Goal: Task Accomplishment & Management: Complete application form

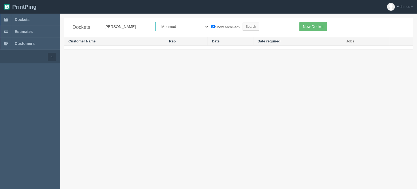
drag, startPoint x: 125, startPoint y: 28, endPoint x: 47, endPoint y: 28, distance: 78.2
click at [47, 28] on section "Dockets Estimates Customers" at bounding box center [208, 108] width 417 height 189
type input "mj sales"
click at [242, 25] on input "Search" at bounding box center [250, 27] width 16 height 8
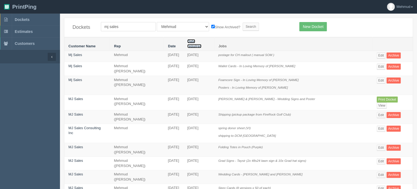
click at [201, 41] on link "Date required" at bounding box center [194, 43] width 14 height 9
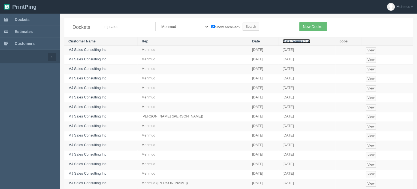
click at [282, 40] on link "Date required ▲" at bounding box center [295, 41] width 27 height 4
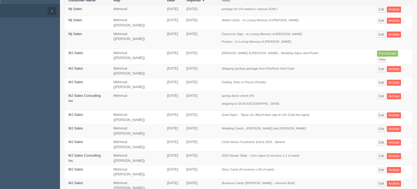
scroll to position [54, 0]
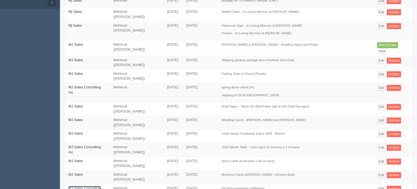
click at [86, 186] on link "MJ Sales Consulting Inc" at bounding box center [84, 190] width 32 height 9
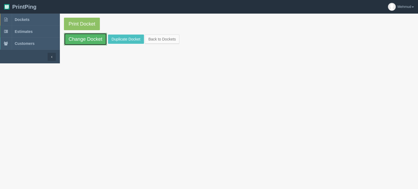
click at [81, 36] on link "Change Docket" at bounding box center [85, 39] width 43 height 13
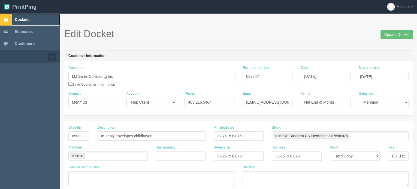
click at [24, 18] on span "Dockets" at bounding box center [22, 19] width 15 height 4
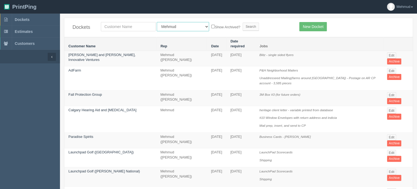
click at [179, 27] on select "All Users Ali Ali Test 1 Aly Amy Ankit Arif Brandon Dan France Greg Jim Mark Ma…" at bounding box center [183, 26] width 52 height 9
select select
click at [157, 22] on select "All Users Ali Ali Test 1 Aly Amy Ankit Arif Brandon Dan France Greg Jim Mark Ma…" at bounding box center [183, 26] width 52 height 9
click at [120, 26] on input "text" at bounding box center [128, 26] width 55 height 9
type input "mitzner"
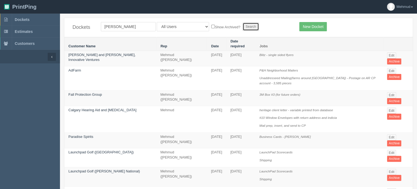
click at [242, 26] on input "Search" at bounding box center [250, 27] width 16 height 8
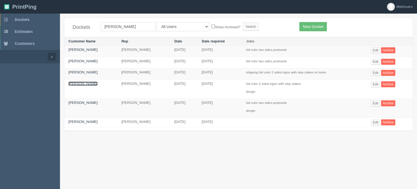
click at [77, 85] on link "[PERSON_NAME]" at bounding box center [82, 84] width 29 height 4
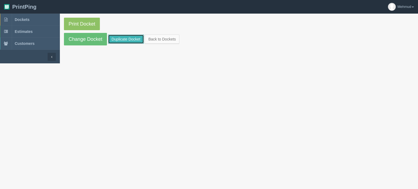
click at [129, 41] on link "Duplicate Docket" at bounding box center [126, 39] width 36 height 9
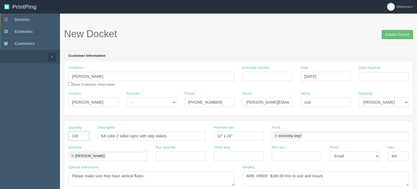
drag, startPoint x: 83, startPoint y: 136, endPoint x: 26, endPoint y: 131, distance: 56.9
type input "50"
drag, startPoint x: 141, startPoint y: 134, endPoint x: 218, endPoint y: 145, distance: 78.1
click at [217, 146] on div "Quantity 50 Description full color 2 sided signs with step stakes Finished size…" at bounding box center [238, 177] width 348 height 113
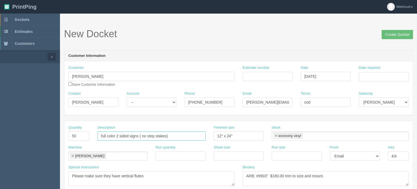
type input "full color 2 sided signs ( no step stakes)"
click at [157, 102] on select "-- Existing Client Allrush Client Rep Client" at bounding box center [151, 102] width 50 height 9
select select "Allrush Client"
click at [126, 98] on select "-- Existing Client Allrush Client Rep Client" at bounding box center [151, 102] width 50 height 9
click at [256, 76] on input "Estimate number" at bounding box center [267, 76] width 50 height 9
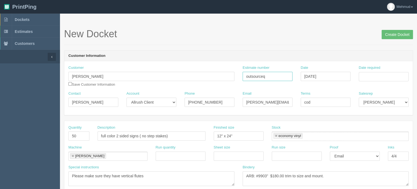
type input "outsourceq"
type input "September 5, 2025"
click at [387, 113] on td "10" at bounding box center [386, 113] width 8 height 8
type input "[DATE]"
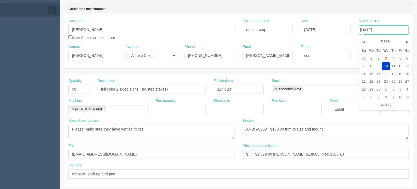
scroll to position [54, 0]
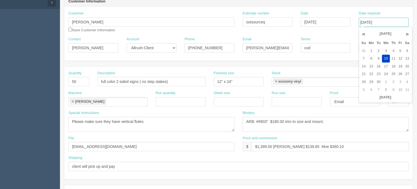
click at [73, 100] on link at bounding box center [72, 102] width 3 height 4
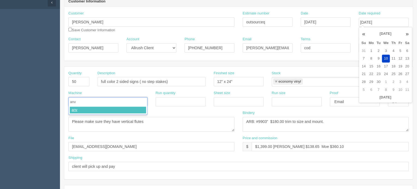
type input "anvi"
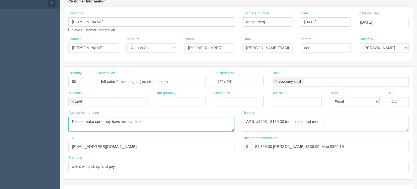
drag, startPoint x: 115, startPoint y: 116, endPoint x: 68, endPoint y: 109, distance: 48.4
click at [68, 109] on div "Quantity 50 Description full color 2 sided signs ( no step stakes) Finished siz…" at bounding box center [238, 123] width 348 height 113
click at [72, 123] on textarea "Please make sure they have vertical flutes" at bounding box center [151, 124] width 166 height 15
click at [99, 120] on textarea "Please make sure they have vertical flutes" at bounding box center [151, 124] width 166 height 15
type textarea "PO anvi digital"
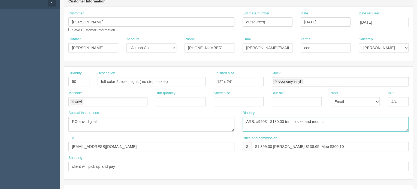
drag, startPoint x: 295, startPoint y: 118, endPoint x: 198, endPoint y: 119, distance: 97.0
click at [198, 119] on div "Special instructions Please make sure they have vertical flutes Bindery ARB: #9…" at bounding box center [238, 123] width 348 height 25
drag, startPoint x: 272, startPoint y: 145, endPoint x: 257, endPoint y: 144, distance: 14.8
click at [257, 144] on input "$1,399.00 Steve $138.65 Moe $360.10" at bounding box center [329, 146] width 157 height 9
drag, startPoint x: 268, startPoint y: 147, endPoint x: 256, endPoint y: 146, distance: 11.8
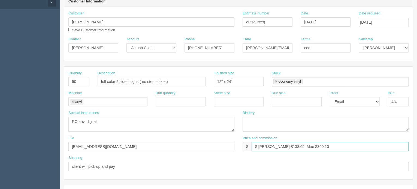
click at [256, 146] on input "$ Steve $138.65 Moe $360.10" at bounding box center [329, 146] width 157 height 9
drag, startPoint x: 287, startPoint y: 146, endPoint x: 278, endPoint y: 146, distance: 9.0
click at [278, 146] on input "$804.00 mj$138.65 Moe $360.10" at bounding box center [329, 146] width 157 height 9
type input "$804.00 mj$138.65 Moe $360.10"
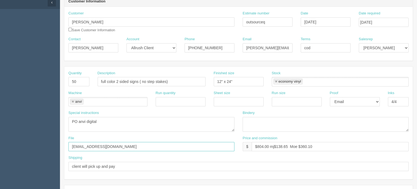
drag, startPoint x: 102, startPoint y: 145, endPoint x: 49, endPoint y: 140, distance: 53.8
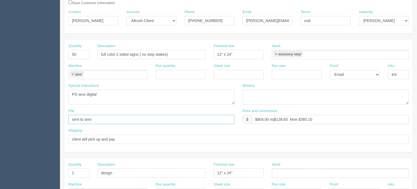
type input "sent to anvi"
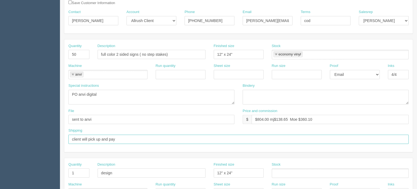
drag, startPoint x: 101, startPoint y: 137, endPoint x: 149, endPoint y: 139, distance: 48.0
click at [149, 139] on input "client will pick up and pay" at bounding box center [238, 139] width 340 height 9
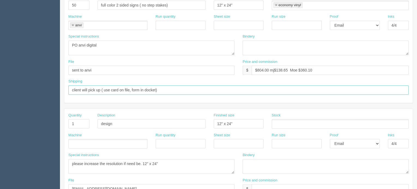
scroll to position [136, 0]
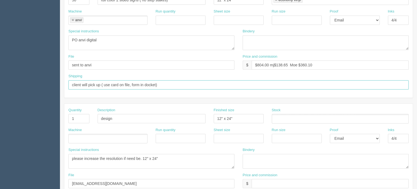
type input "client will pick up ( use card on file, form in docket)"
drag, startPoint x: 81, startPoint y: 115, endPoint x: 53, endPoint y: 110, distance: 27.9
click at [53, 110] on section "Dockets Estimates Customers" at bounding box center [208, 117] width 417 height 481
drag, startPoint x: 165, startPoint y: 159, endPoint x: 52, endPoint y: 148, distance: 113.6
click at [52, 148] on section "Dockets Estimates Customers" at bounding box center [208, 117] width 417 height 481
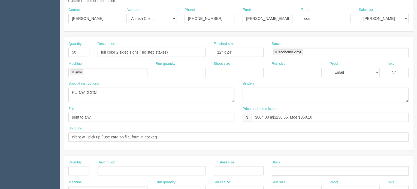
scroll to position [54, 0]
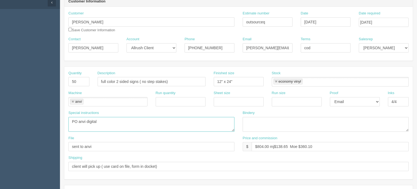
click at [90, 121] on textarea "Please make sure they have vertical flutes" at bounding box center [151, 124] width 166 height 15
click at [105, 121] on textarea "Please make sure they have vertical flutes" at bounding box center [151, 124] width 166 height 15
type textarea "PO anvi digital 24x12 vertical flutes, 4/4 4mm coroplast $8.76 each"
click at [276, 81] on link at bounding box center [275, 82] width 3 height 4
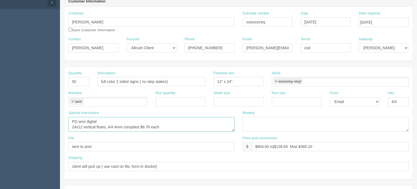
type textarea "PO anvi digital 24x12 vertical flutes, 4/4 4mm coroplast $8.76 each"
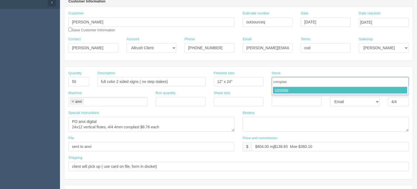
type input "coroplast"
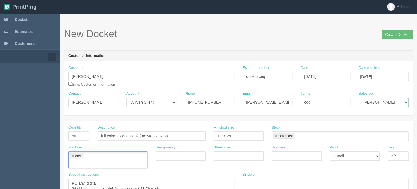
click at [365, 104] on select "Mark Mikayla Aly Arif Stacy Rebecca Matthew Viki Phil Greg Jim Sam Brandon Zach…" at bounding box center [383, 102] width 50 height 9
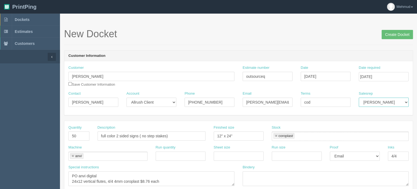
select select "8"
click at [358, 98] on select "Mark Mikayla Aly Arif Stacy Rebecca Matthew Viki Phil Greg Jim Sam Brandon Zach…" at bounding box center [383, 102] width 50 height 9
click at [395, 34] on input "Create Docket" at bounding box center [396, 34] width 31 height 9
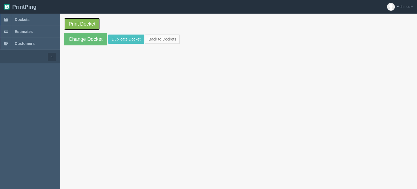
click at [86, 26] on link "Print Docket" at bounding box center [82, 24] width 36 height 13
click at [82, 41] on link "Change Docket" at bounding box center [85, 39] width 43 height 13
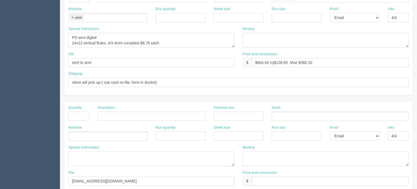
scroll to position [191, 0]
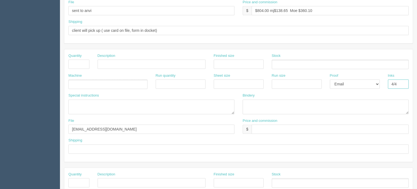
drag, startPoint x: 402, startPoint y: 81, endPoint x: 351, endPoint y: 90, distance: 51.6
click at [351, 90] on div "Machine Run quantity Sheet size Run size Proof -- Email Hard Copy Inks 4/4" at bounding box center [238, 83] width 348 height 20
drag, startPoint x: 364, startPoint y: 83, endPoint x: 359, endPoint y: 87, distance: 6.4
click at [364, 83] on select "-- Email Hard Copy" at bounding box center [355, 84] width 50 height 9
select select
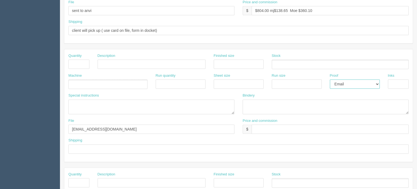
click at [330, 80] on select "-- Email Hard Copy" at bounding box center [355, 84] width 50 height 9
drag, startPoint x: 108, startPoint y: 128, endPoint x: 41, endPoint y: 123, distance: 67.4
click at [41, 123] on section "Dockets Estimates Customers" at bounding box center [208, 63] width 417 height 481
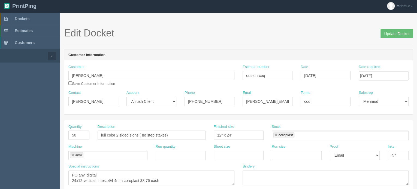
scroll to position [0, 0]
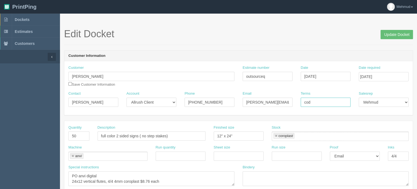
drag, startPoint x: 288, startPoint y: 102, endPoint x: 285, endPoint y: 102, distance: 3.0
click at [285, 102] on div "Contact Debbie Mitzner Account -- Existing Client Allrush Client Rep Client Pho…" at bounding box center [238, 101] width 348 height 20
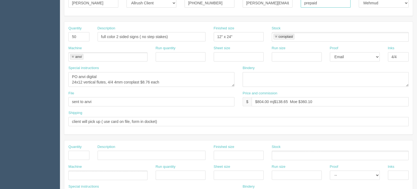
scroll to position [109, 0]
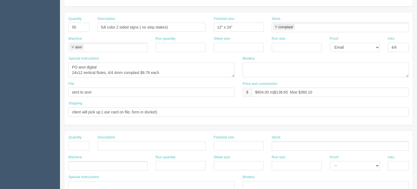
type input "prepaid"
drag, startPoint x: 105, startPoint y: 111, endPoint x: 157, endPoint y: 113, distance: 52.0
click at [157, 113] on input "client will pick up ( use card on file, form in docket)" at bounding box center [238, 112] width 340 height 9
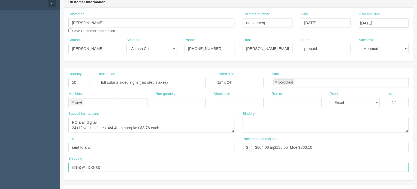
scroll to position [54, 0]
type input "client will pick up"
drag, startPoint x: 288, startPoint y: 146, endPoint x: 276, endPoint y: 146, distance: 11.5
click at [276, 146] on input "$804.00 mj$138.65 Moe $360.10" at bounding box center [329, 146] width 157 height 9
click at [289, 145] on input "$804.00 mj$138.65 Moe $360.10" at bounding box center [329, 146] width 157 height 9
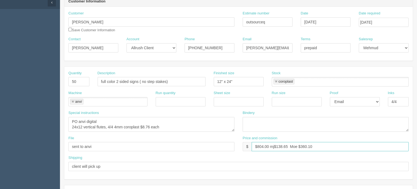
drag, startPoint x: 289, startPoint y: 145, endPoint x: 277, endPoint y: 146, distance: 12.4
click at [277, 146] on input "$804.00 mj$138.65 Moe $360.10" at bounding box center [329, 146] width 157 height 9
drag, startPoint x: 300, startPoint y: 144, endPoint x: 324, endPoint y: 144, distance: 24.5
click at [324, 144] on input "$804.00 mj$91.60 Moe $360.10" at bounding box center [329, 146] width 157 height 9
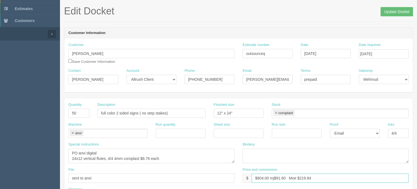
scroll to position [0, 0]
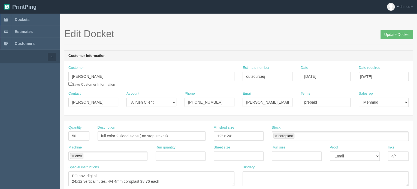
type input "$804.00 mj$91.60 Moe $219.84"
click at [387, 35] on input "Update Docket" at bounding box center [396, 34] width 32 height 9
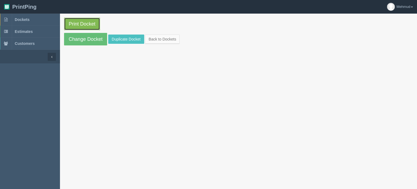
click at [82, 24] on link "Print Docket" at bounding box center [82, 24] width 36 height 13
click at [23, 16] on link "Dockets" at bounding box center [30, 20] width 60 height 12
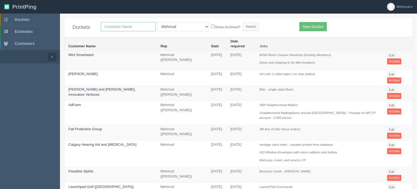
click at [113, 27] on input "text" at bounding box center [128, 26] width 55 height 9
type input "age care"
click at [242, 28] on input "Search" at bounding box center [250, 27] width 16 height 8
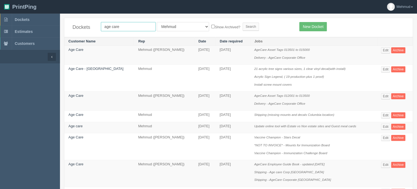
drag, startPoint x: 112, startPoint y: 27, endPoint x: 146, endPoint y: 30, distance: 34.2
click at [146, 30] on input "age care" at bounding box center [128, 26] width 55 height 9
type input "agec"
click at [242, 30] on input "Search" at bounding box center [250, 27] width 16 height 8
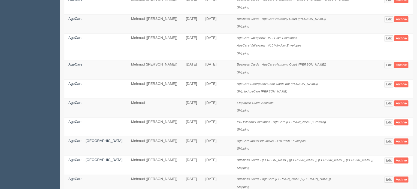
scroll to position [27, 0]
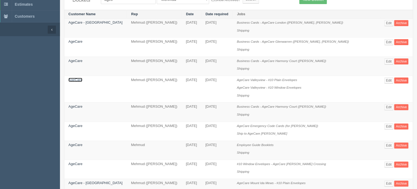
click at [72, 79] on link "AgeCare" at bounding box center [75, 80] width 14 height 4
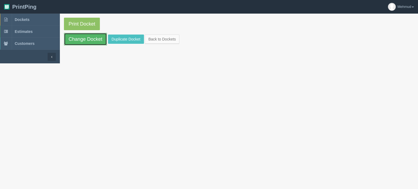
click at [80, 41] on link "Change Docket" at bounding box center [85, 39] width 43 height 13
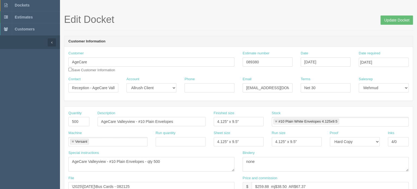
scroll to position [27, 0]
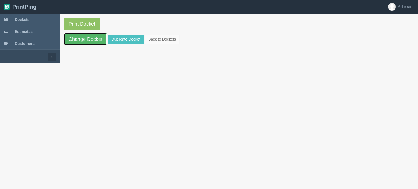
drag, startPoint x: 75, startPoint y: 37, endPoint x: 148, endPoint y: 69, distance: 79.5
click at [75, 37] on link "Change Docket" at bounding box center [85, 39] width 43 height 13
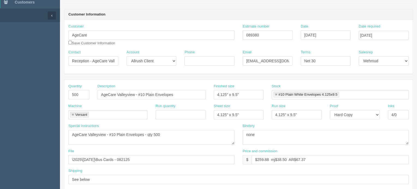
scroll to position [109, 0]
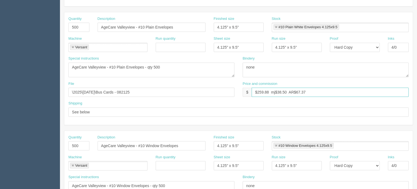
drag, startPoint x: 316, startPoint y: 92, endPoint x: 242, endPoint y: 89, distance: 74.1
click at [242, 89] on div "$ $259.88 mj$38.50 AR$67.37" at bounding box center [325, 92] width 166 height 9
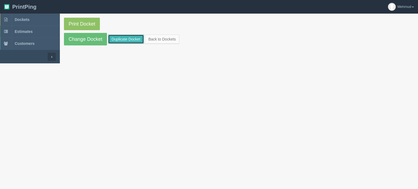
click at [130, 39] on link "Duplicate Docket" at bounding box center [126, 39] width 36 height 9
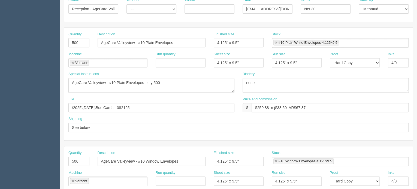
scroll to position [109, 0]
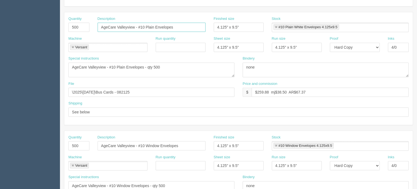
drag, startPoint x: 134, startPoint y: 26, endPoint x: 117, endPoint y: 25, distance: 17.5
click at [117, 26] on input "AgeCare Valleyview - #10 Plain Envelopes" at bounding box center [151, 27] width 108 height 9
drag, startPoint x: 137, startPoint y: 26, endPoint x: 193, endPoint y: 26, distance: 55.3
click at [192, 27] on input "AgeCare [GEOGRAPHIC_DATA] - #10 Plain Envelopes" at bounding box center [151, 27] width 108 height 9
click at [195, 26] on input "AgeCare [GEOGRAPHIC_DATA] - #10 Plain Envelopes" at bounding box center [151, 27] width 108 height 9
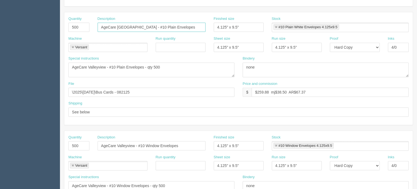
type input "AgeCare [GEOGRAPHIC_DATA] - #10 Plain Envelopes"
drag, startPoint x: 105, startPoint y: 66, endPoint x: 86, endPoint y: 67, distance: 19.1
click at [86, 67] on textarea "AgeCare Valleyview - #10 Plain Envelopes - qty 500" at bounding box center [151, 70] width 166 height 15
type textarea "AgeCare Pine Grove - #10 Plain Envelopes - qty 500"
drag, startPoint x: 105, startPoint y: 90, endPoint x: 172, endPoint y: 95, distance: 66.9
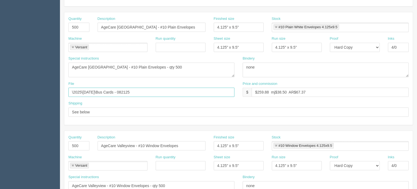
click at [172, 95] on input "\2025\August 2025\Bus Cards - 082125" at bounding box center [151, 92] width 166 height 9
click at [86, 91] on input "\2025\spet 2025" at bounding box center [151, 92] width 166 height 9
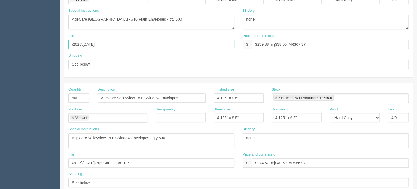
scroll to position [163, 0]
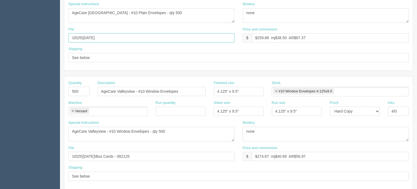
type input "\2025\sept 2025"
drag, startPoint x: 81, startPoint y: 90, endPoint x: 23, endPoint y: 86, distance: 58.7
click at [23, 86] on section "Dockets Estimates Customers" at bounding box center [208, 90] width 417 height 481
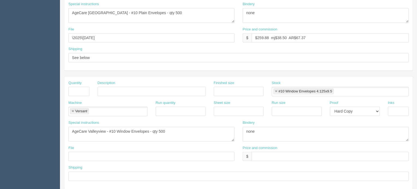
scroll to position [278, 0]
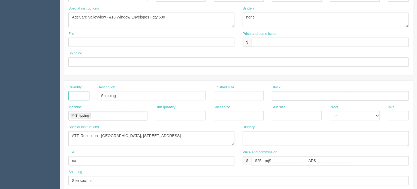
click at [73, 114] on link at bounding box center [72, 116] width 3 height 4
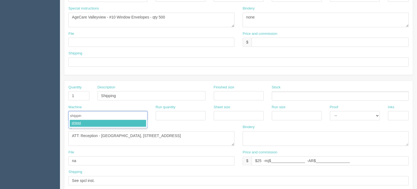
type input "shipping"
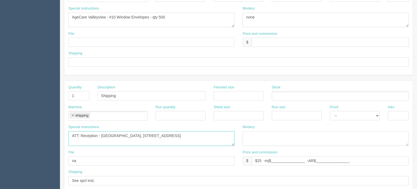
drag, startPoint x: 101, startPoint y: 132, endPoint x: 276, endPoint y: 140, distance: 175.0
click at [276, 140] on div "Special instructions ATT: Reception - AgeCare Valleyview, 65 Valleyview Drive S…" at bounding box center [238, 137] width 348 height 25
paste textarea "Pine Grove 8403 Islington Avenue North Woodbridge, ON L4L 1X3"
type textarea "ATT: Reception - AgeCare Pine Grove 8403 Islington Avenue North Woodbridge, ON …"
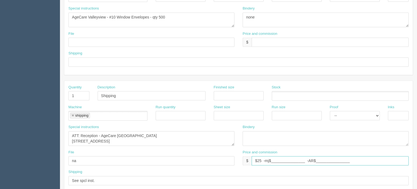
drag, startPoint x: 261, startPoint y: 157, endPoint x: 257, endPoint y: 161, distance: 6.2
click at [257, 161] on input "$25 -mj$________________ -AR$________________" at bounding box center [329, 160] width 157 height 9
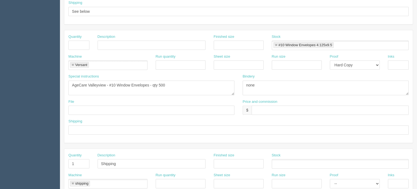
scroll to position [194, 0]
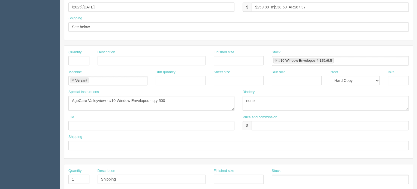
type input "$30 -mj$________________ -AR$________________"
drag, startPoint x: 164, startPoint y: 99, endPoint x: 23, endPoint y: 96, distance: 141.7
click at [23, 96] on section "Dockets Estimates Customers" at bounding box center [208, 59] width 417 height 481
drag, startPoint x: 72, startPoint y: 78, endPoint x: 83, endPoint y: 78, distance: 11.2
click at [72, 79] on link at bounding box center [72, 81] width 3 height 4
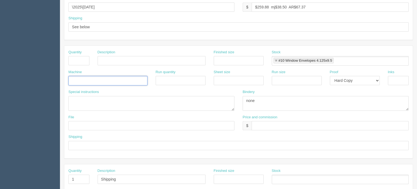
click at [275, 59] on link at bounding box center [275, 61] width 3 height 4
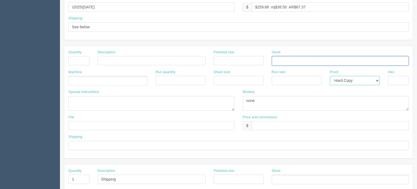
click at [341, 83] on select "-- Email Hard Copy" at bounding box center [355, 80] width 50 height 9
select select
click at [330, 76] on select "-- Email Hard Copy" at bounding box center [355, 80] width 50 height 9
drag, startPoint x: 263, startPoint y: 98, endPoint x: 220, endPoint y: 98, distance: 43.0
click at [220, 98] on div "Special instructions AgeCare Valleyview - #10 Window Envelopes - qty 500 Binder…" at bounding box center [238, 102] width 348 height 25
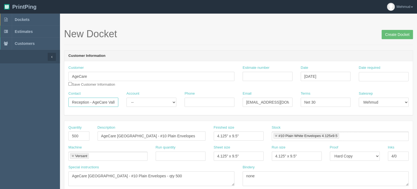
scroll to position [0, 11]
drag, startPoint x: 108, startPoint y: 100, endPoint x: 125, endPoint y: 100, distance: 16.9
click at [125, 101] on div "Contact Reception - AgeCare Valleyview Account -- Existing Client Allrush Clien…" at bounding box center [238, 101] width 348 height 20
type input "Reception - AgeCare Pine grove"
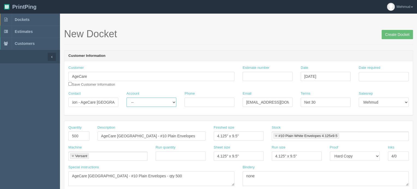
click at [152, 99] on select "-- Existing Client Allrush Client Rep Client" at bounding box center [151, 102] width 50 height 9
select select "Allrush Client"
click at [126, 98] on select "-- Existing Client Allrush Client Rep Client" at bounding box center [151, 102] width 50 height 9
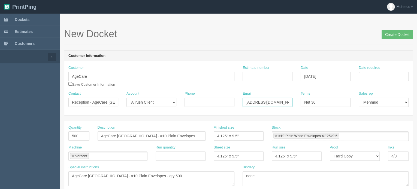
drag, startPoint x: 246, startPoint y: 103, endPoint x: 274, endPoint y: 103, distance: 27.8
click at [274, 103] on input "vvreception@agecare.ca / payables@agecare.ca" at bounding box center [267, 102] width 50 height 9
paste input "pinegrove"
type input "pinegrove@agecare.ca / payables@agecare.ca"
click at [377, 76] on input "Date required" at bounding box center [383, 76] width 50 height 9
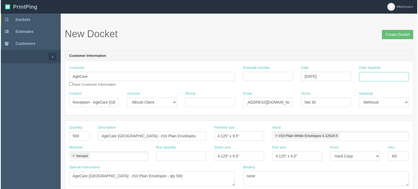
scroll to position [0, 0]
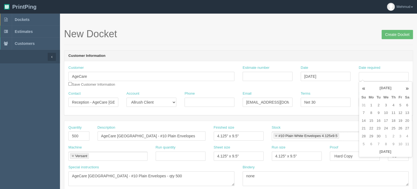
click at [378, 114] on td "9" at bounding box center [378, 113] width 7 height 8
type input "September 9, 2025"
click at [248, 73] on input "Estimate number" at bounding box center [267, 76] width 50 height 9
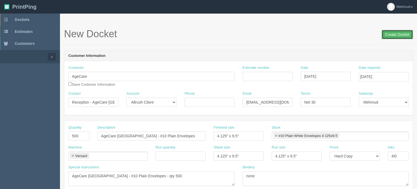
click at [401, 34] on input "Create Docket" at bounding box center [396, 34] width 31 height 9
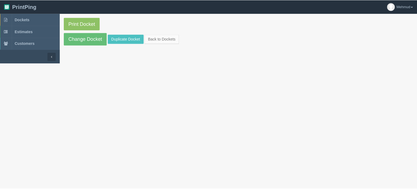
scroll to position [27, 0]
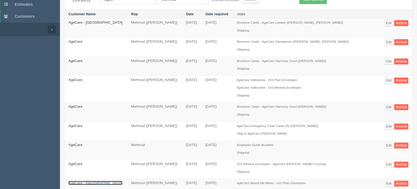
click at [79, 182] on link "AgeCare - Ontario" at bounding box center [95, 183] width 54 height 4
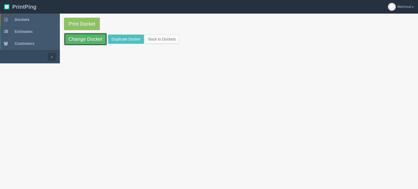
click at [99, 41] on link "Change Docket" at bounding box center [85, 39] width 43 height 13
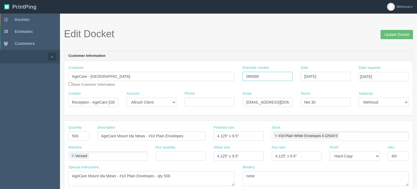
drag, startPoint x: 275, startPoint y: 74, endPoint x: 166, endPoint y: 68, distance: 108.3
click at [166, 68] on div "Customer AgeCare - Ontario Save Customer Information Estimate number 089380 Dat…" at bounding box center [238, 78] width 348 height 26
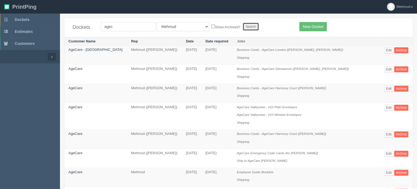
click at [242, 29] on input "Search" at bounding box center [250, 27] width 16 height 8
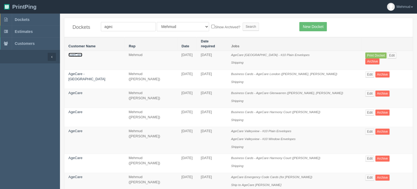
click at [77, 53] on link "AgeCare" at bounding box center [75, 55] width 14 height 4
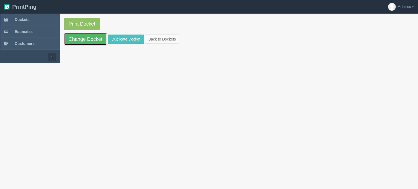
click at [80, 41] on link "Change Docket" at bounding box center [85, 39] width 43 height 13
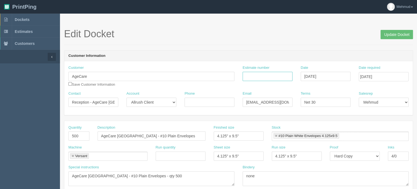
click at [258, 78] on input "Estimate number" at bounding box center [267, 76] width 50 height 9
paste input "089380"
type input "089380"
click at [271, 101] on input "pinegrove@agecare.ca / payables@agecare.ca" at bounding box center [267, 102] width 50 height 9
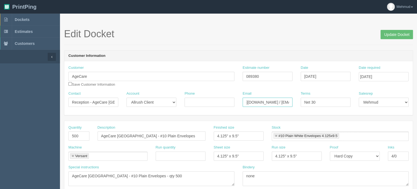
drag, startPoint x: 270, startPoint y: 101, endPoint x: 257, endPoint y: 101, distance: 13.6
click at [257, 101] on input "pinegrove@agecare.ca / payables@agecare.ca" at bounding box center [267, 102] width 50 height 9
type input "pinegrove@agecare.ca / apon@agecare.ca"
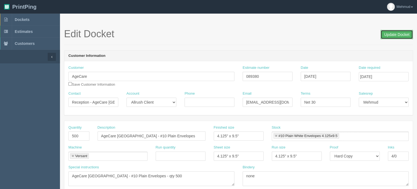
click at [401, 35] on input "Update Docket" at bounding box center [396, 34] width 32 height 9
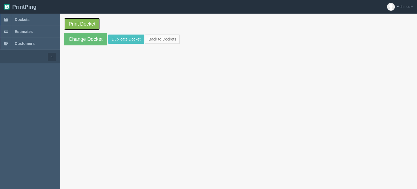
click at [85, 26] on link "Print Docket" at bounding box center [82, 24] width 36 height 13
click at [25, 19] on span "Dockets" at bounding box center [22, 19] width 15 height 4
